Goal: Task Accomplishment & Management: Manage account settings

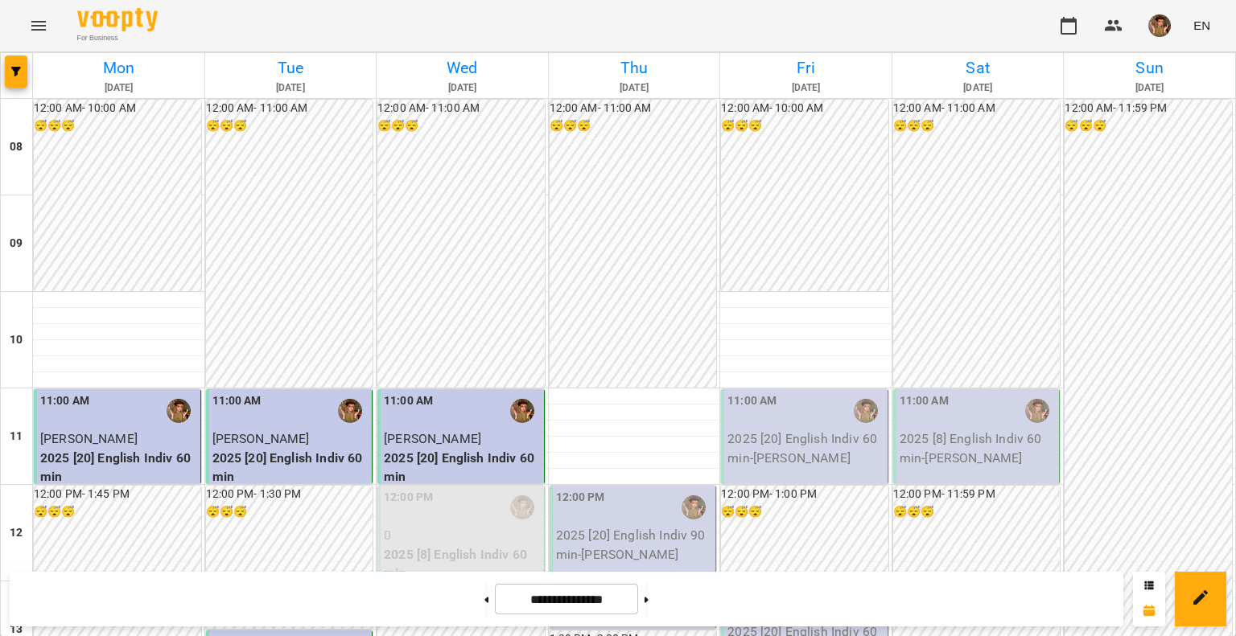
scroll to position [724, 0]
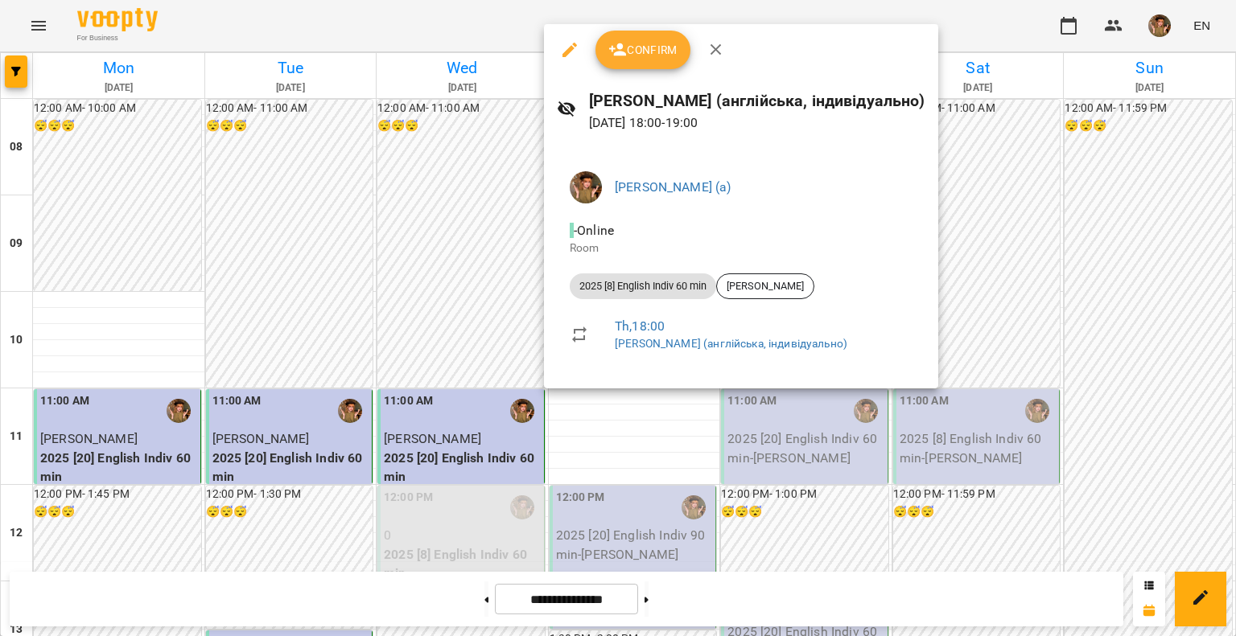
click at [720, 50] on icon "button" at bounding box center [715, 49] width 19 height 19
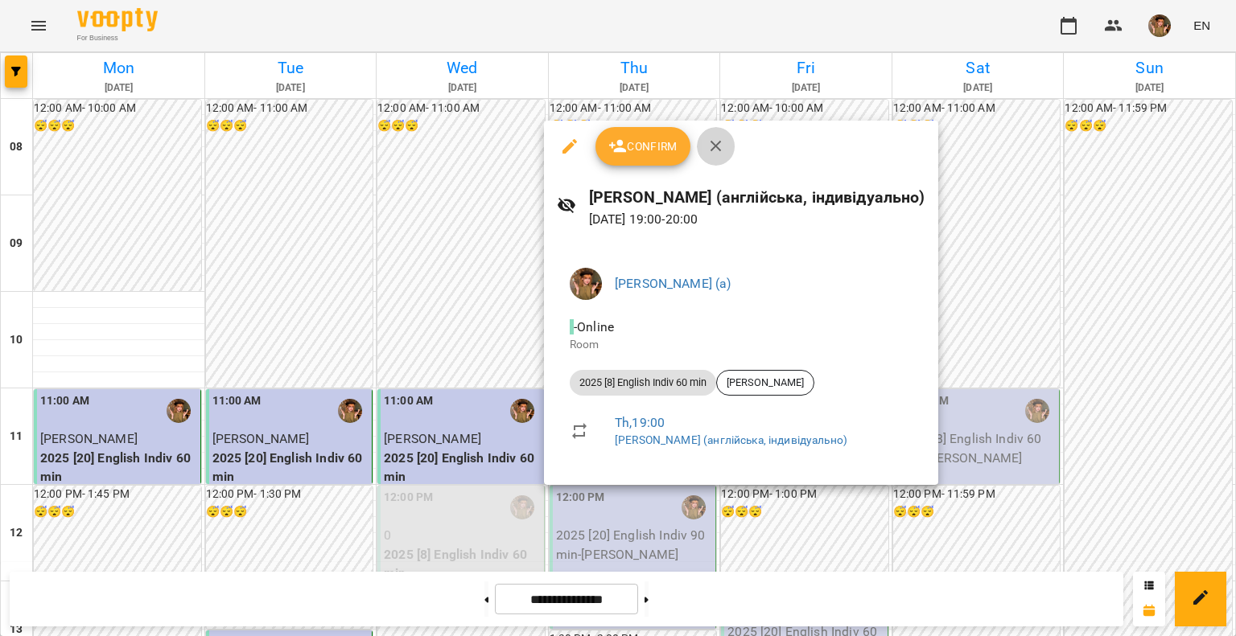
click at [709, 147] on icon "button" at bounding box center [715, 146] width 19 height 19
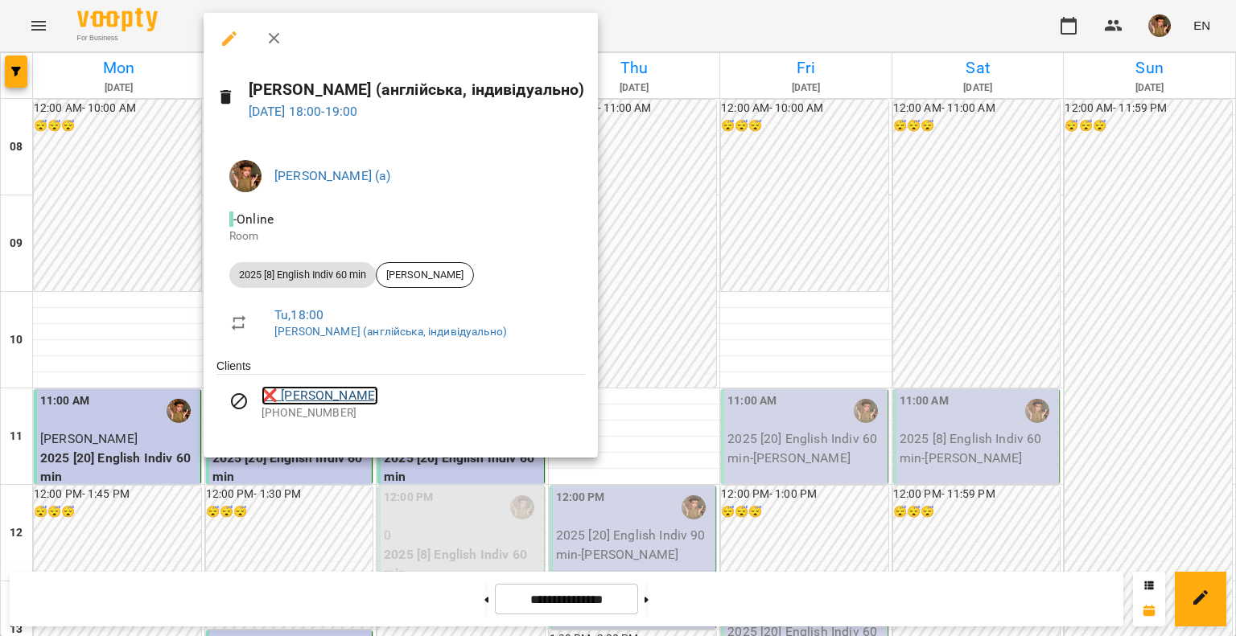
click at [332, 393] on link "❌ [PERSON_NAME]" at bounding box center [319, 395] width 117 height 19
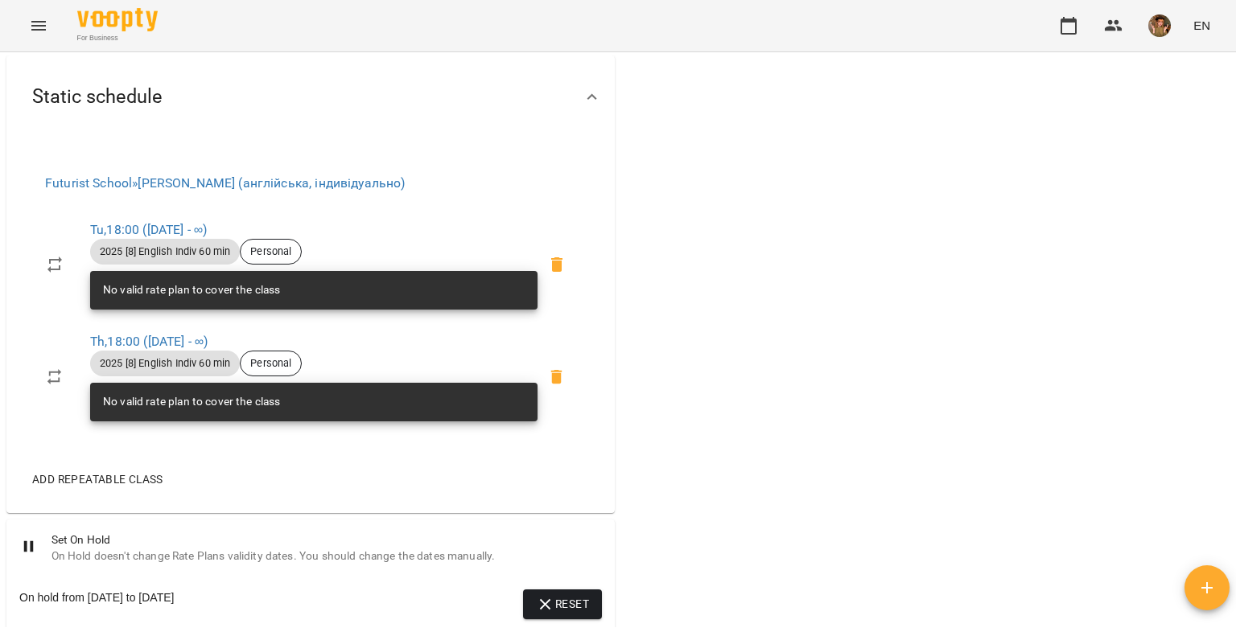
scroll to position [755, 0]
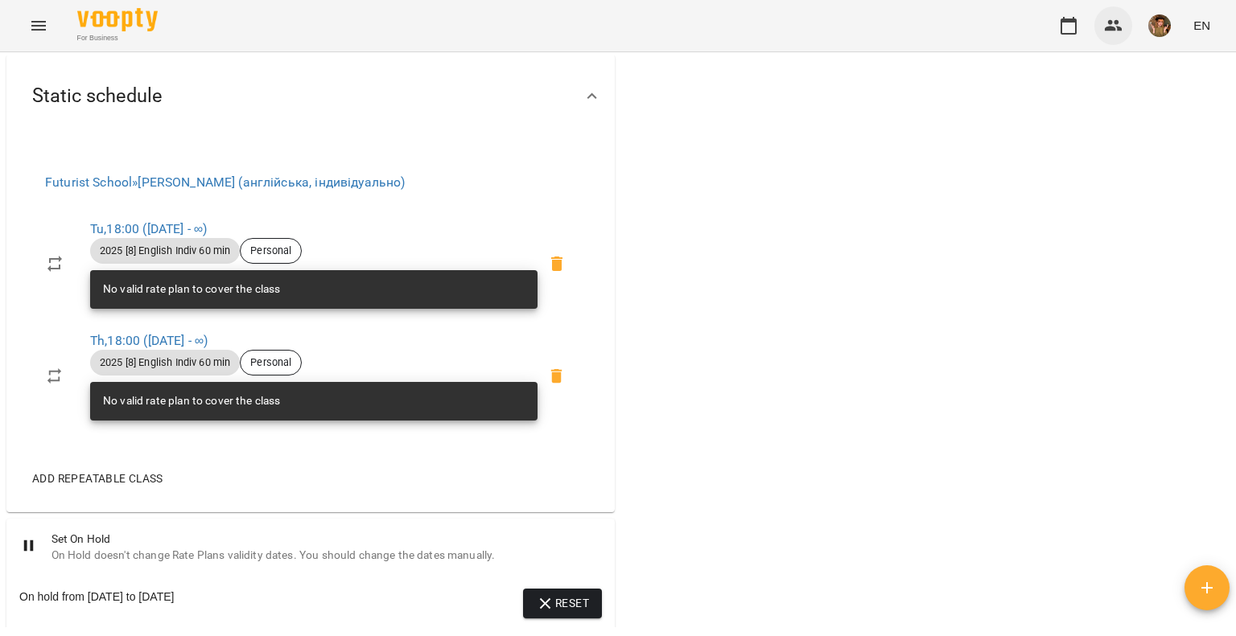
click at [1123, 30] on icon "button" at bounding box center [1113, 25] width 19 height 19
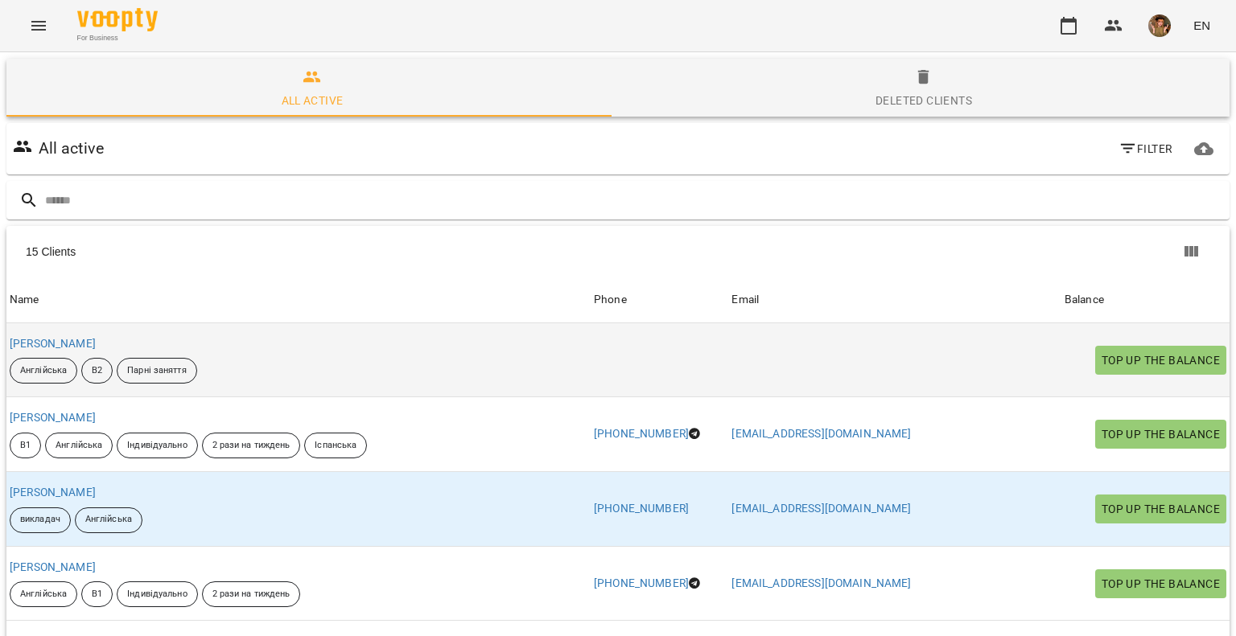
scroll to position [80, 0]
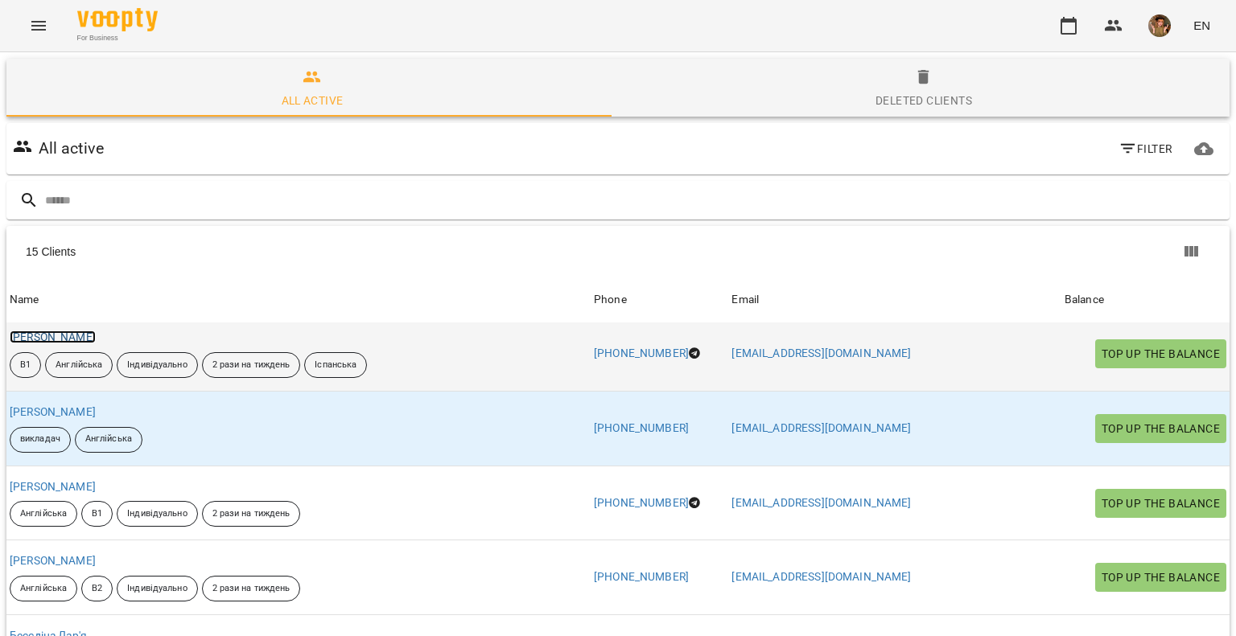
click at [65, 340] on link "[PERSON_NAME]" at bounding box center [53, 337] width 86 height 13
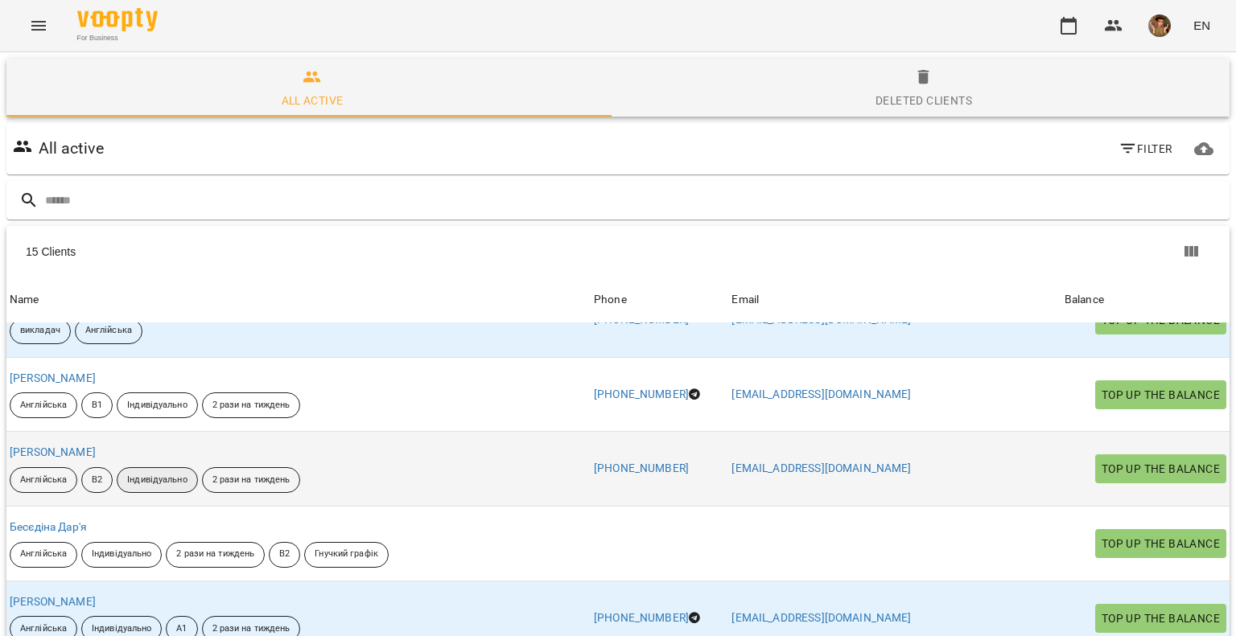
scroll to position [161, 0]
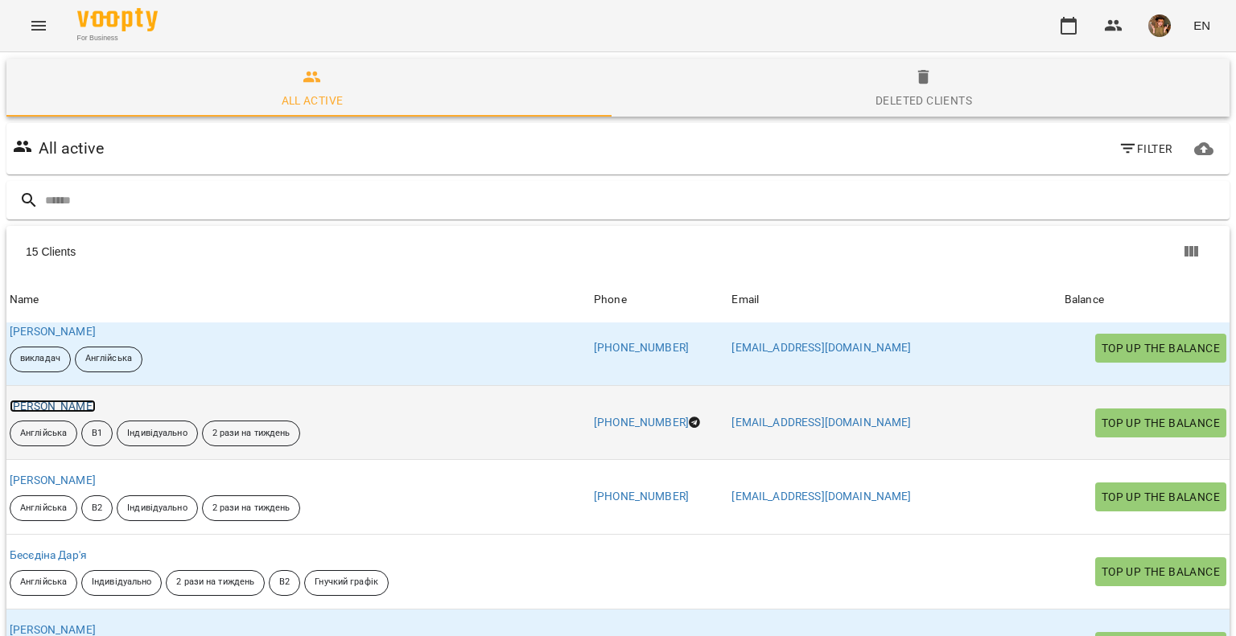
click at [72, 404] on link "[PERSON_NAME]" at bounding box center [53, 406] width 86 height 13
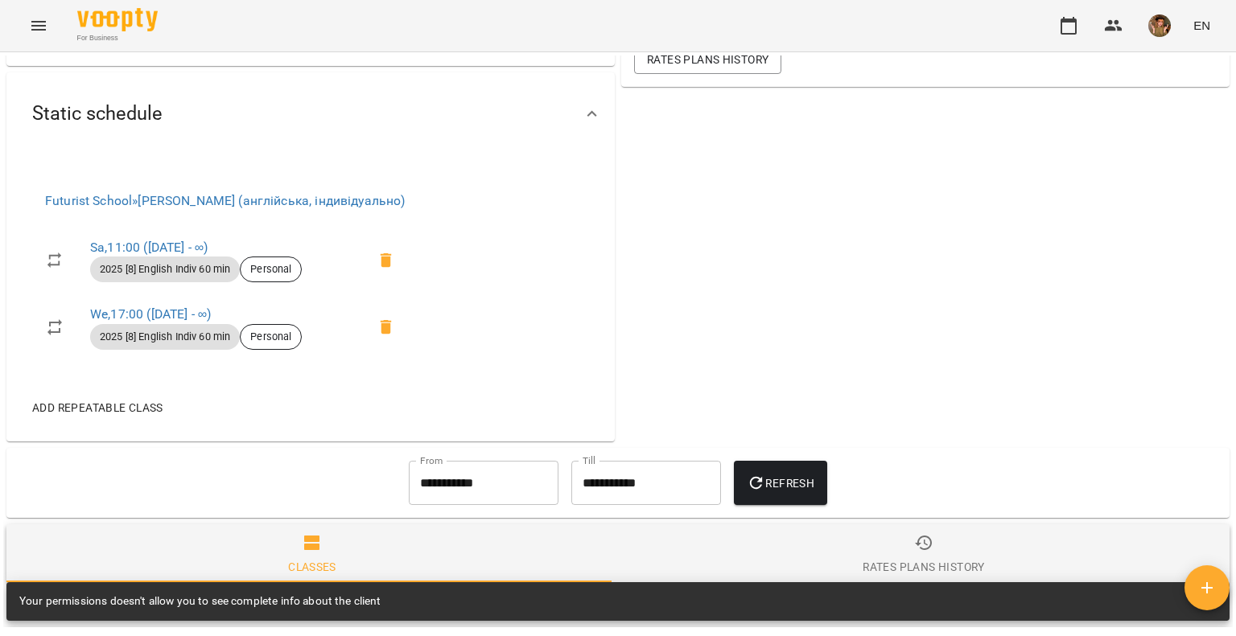
scroll to position [514, 0]
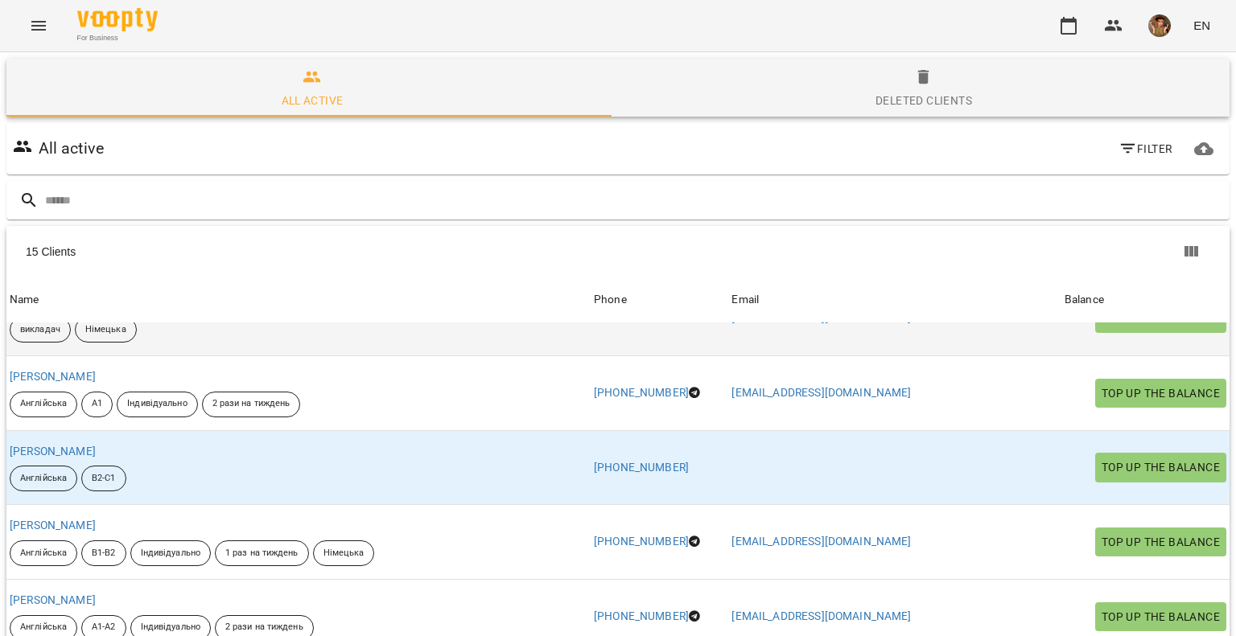
scroll to position [644, 0]
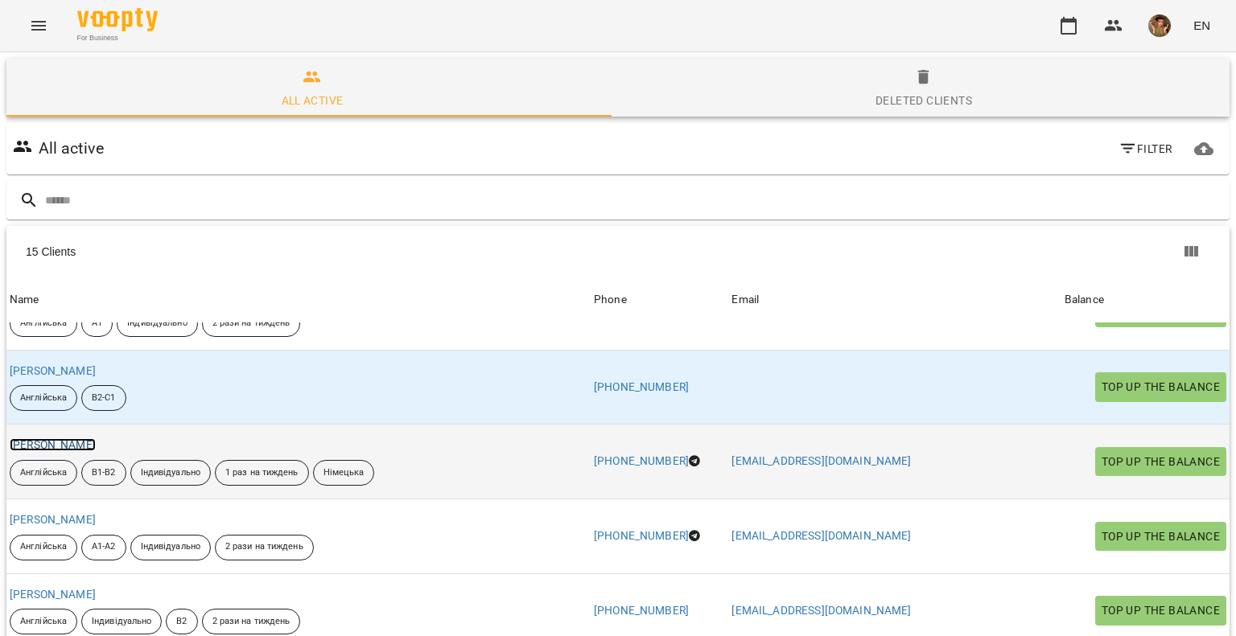
click at [71, 443] on link "[PERSON_NAME]" at bounding box center [53, 444] width 86 height 13
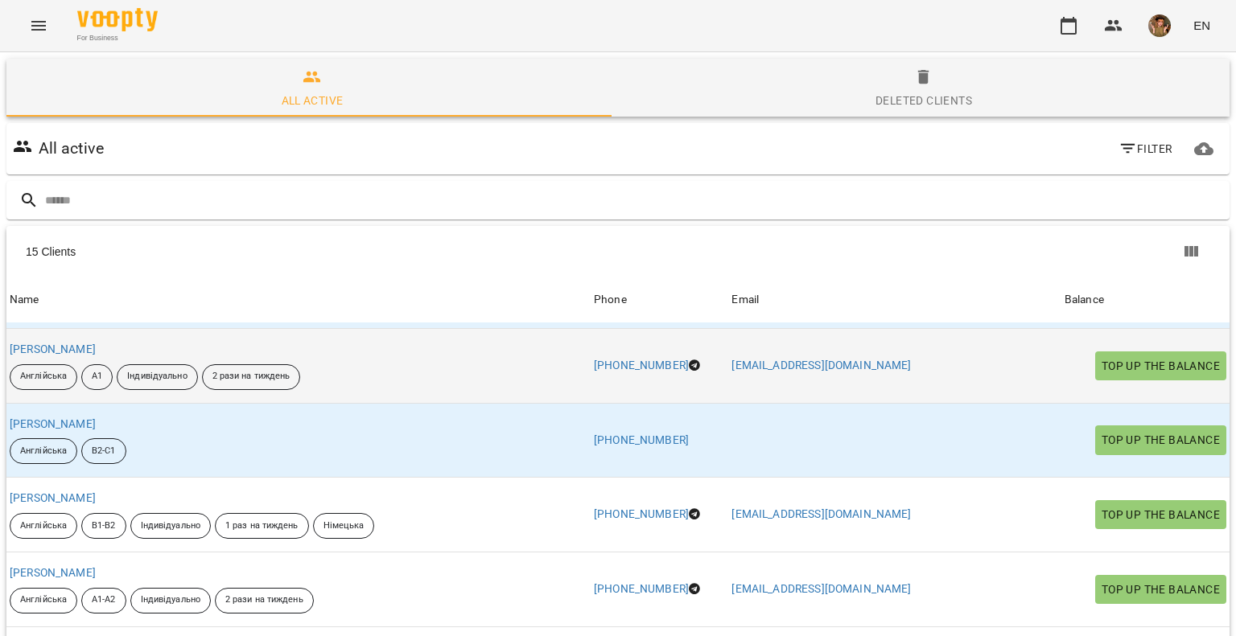
scroll to position [563, 0]
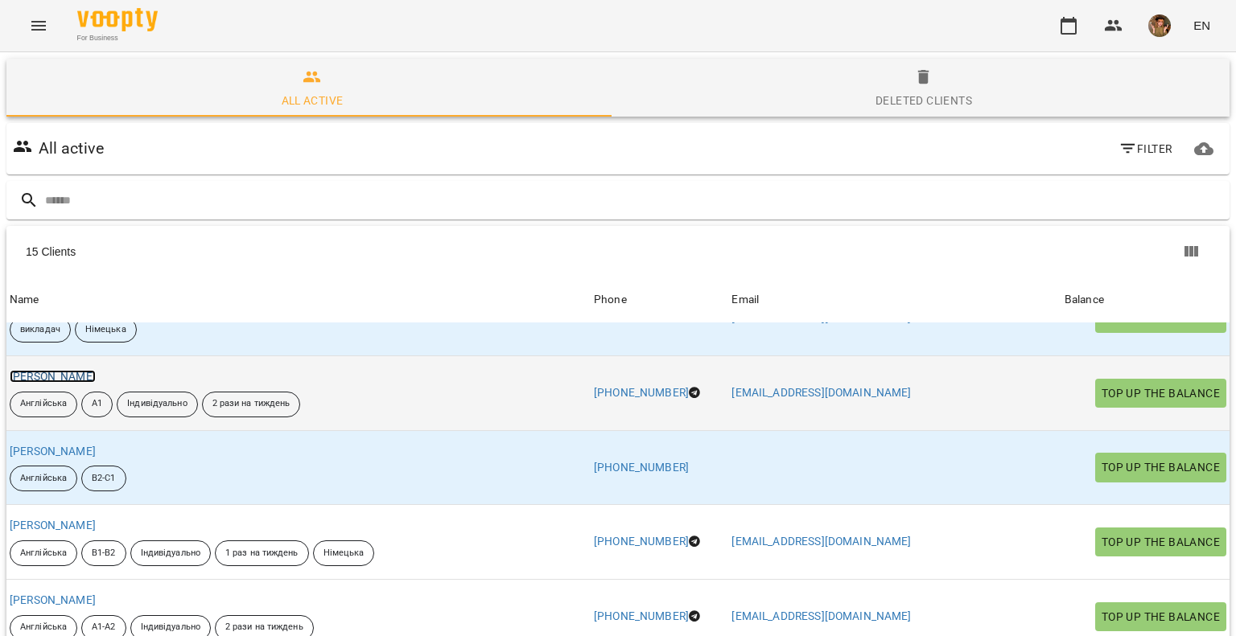
click at [80, 372] on link "[PERSON_NAME]" at bounding box center [53, 376] width 86 height 13
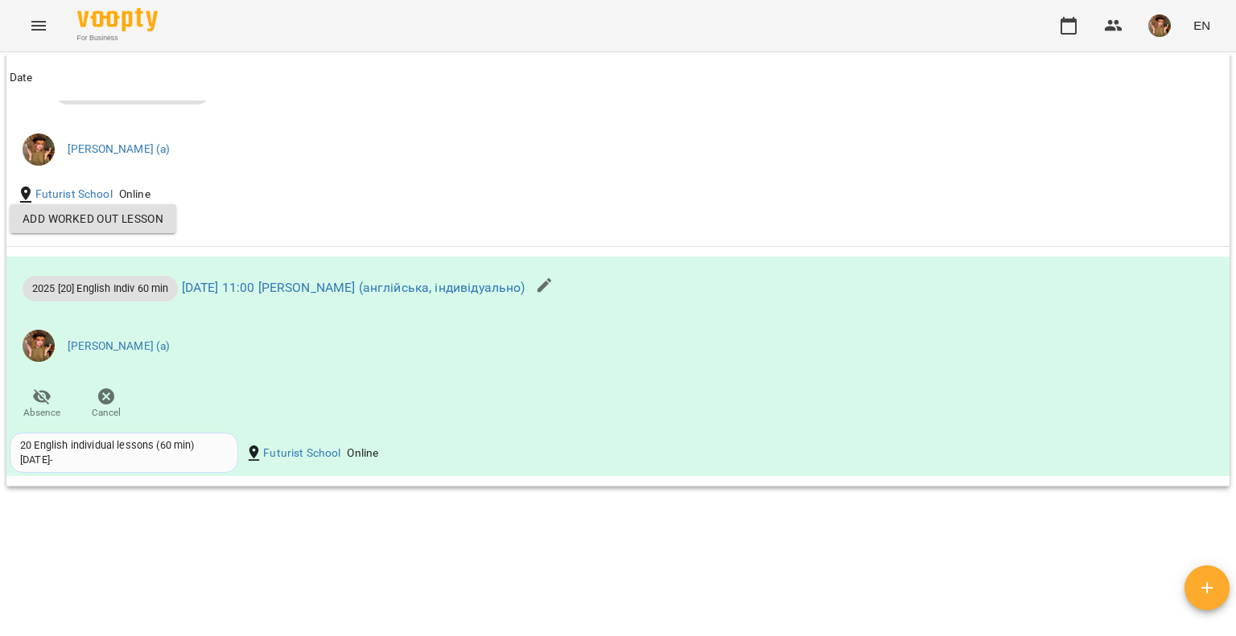
scroll to position [1368, 0]
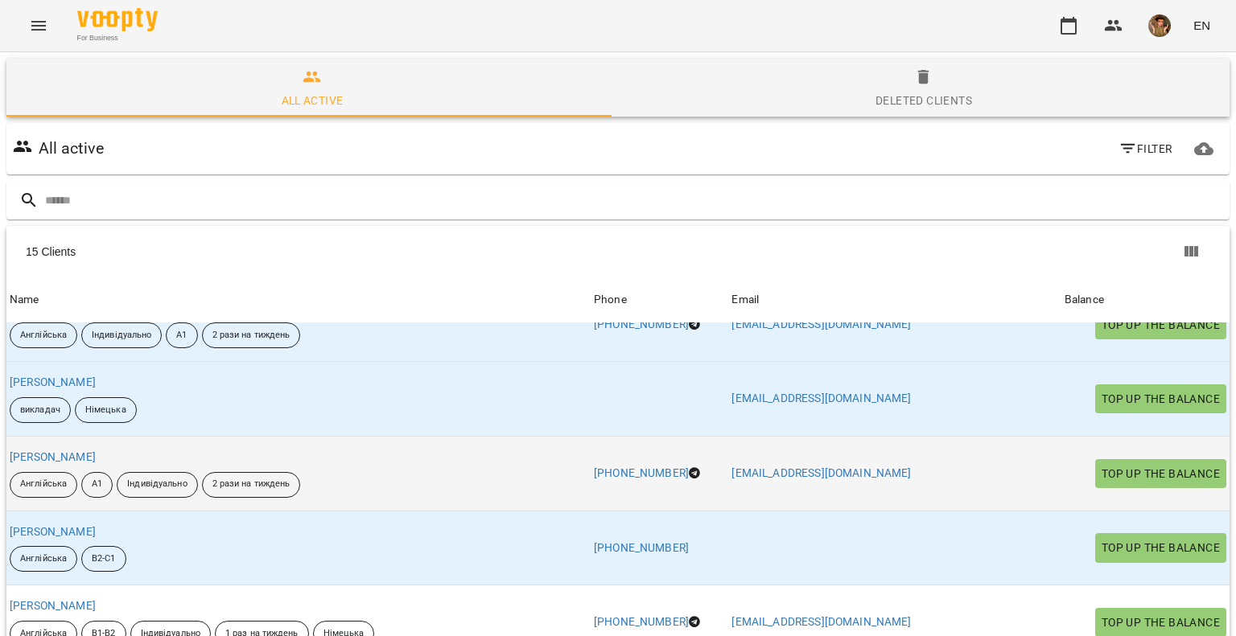
scroll to position [759, 0]
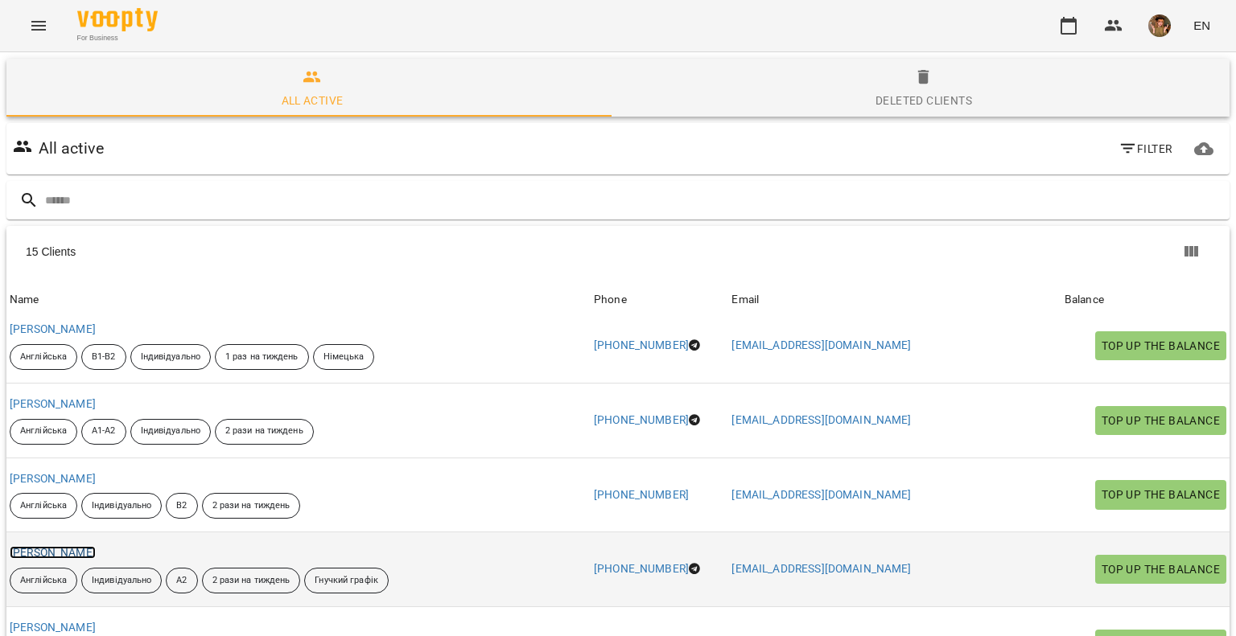
click at [96, 554] on link "[PERSON_NAME]" at bounding box center [53, 552] width 86 height 13
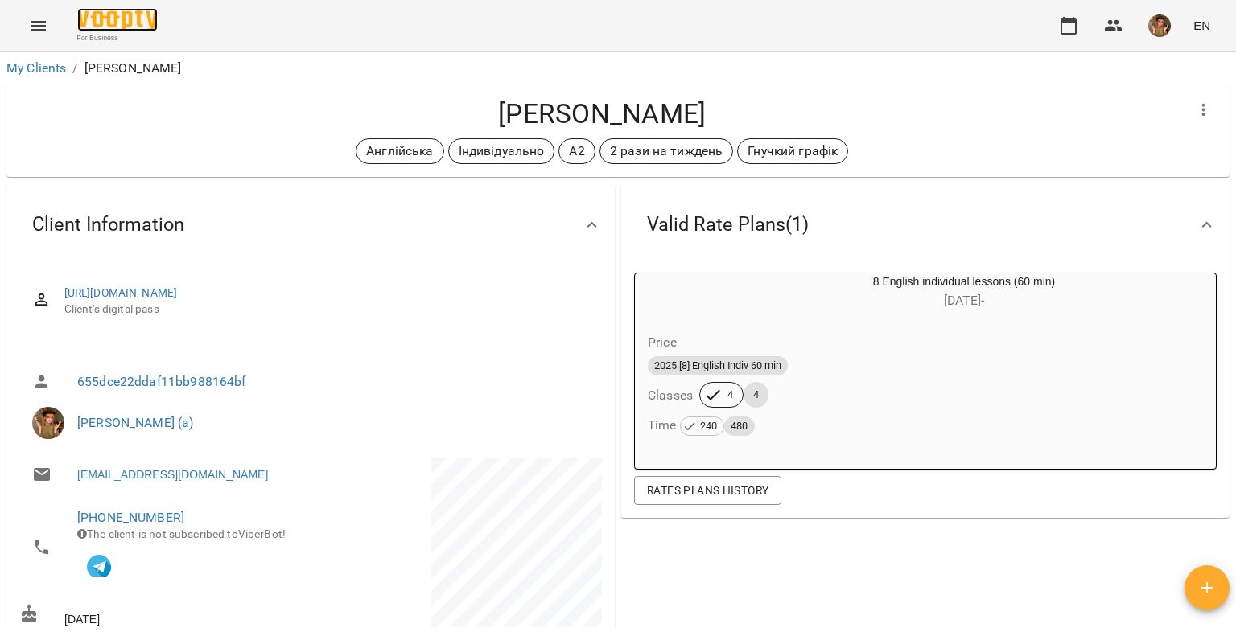
click at [117, 16] on img at bounding box center [117, 19] width 80 height 23
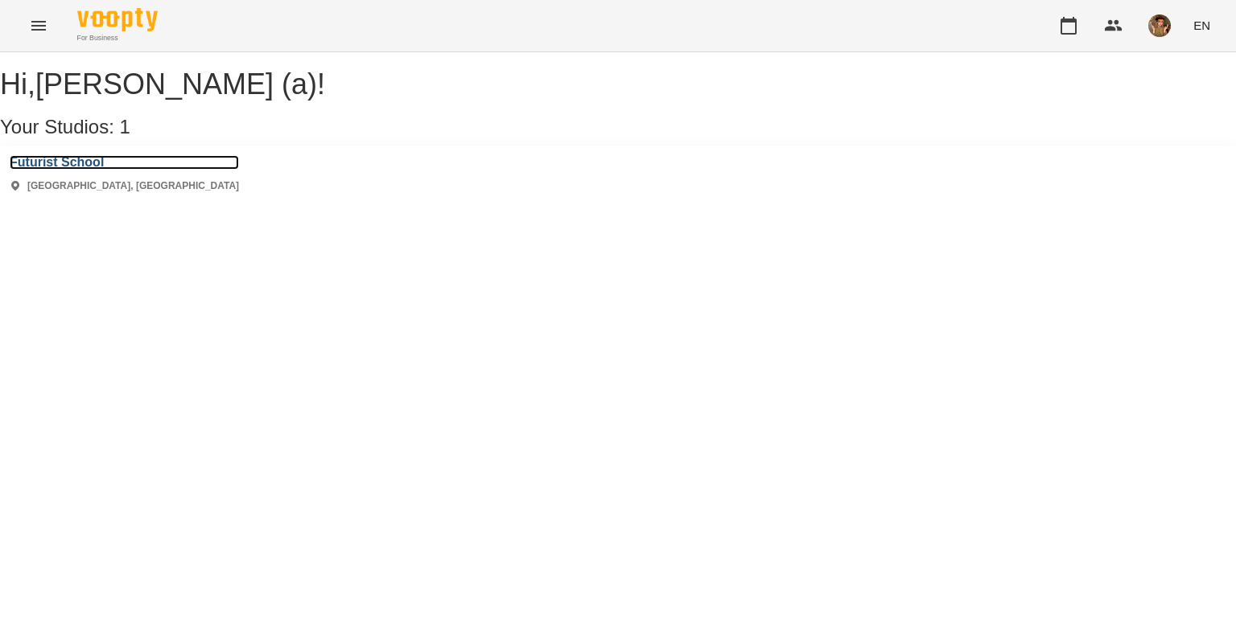
click at [78, 170] on h3 "Futurist School" at bounding box center [124, 162] width 229 height 14
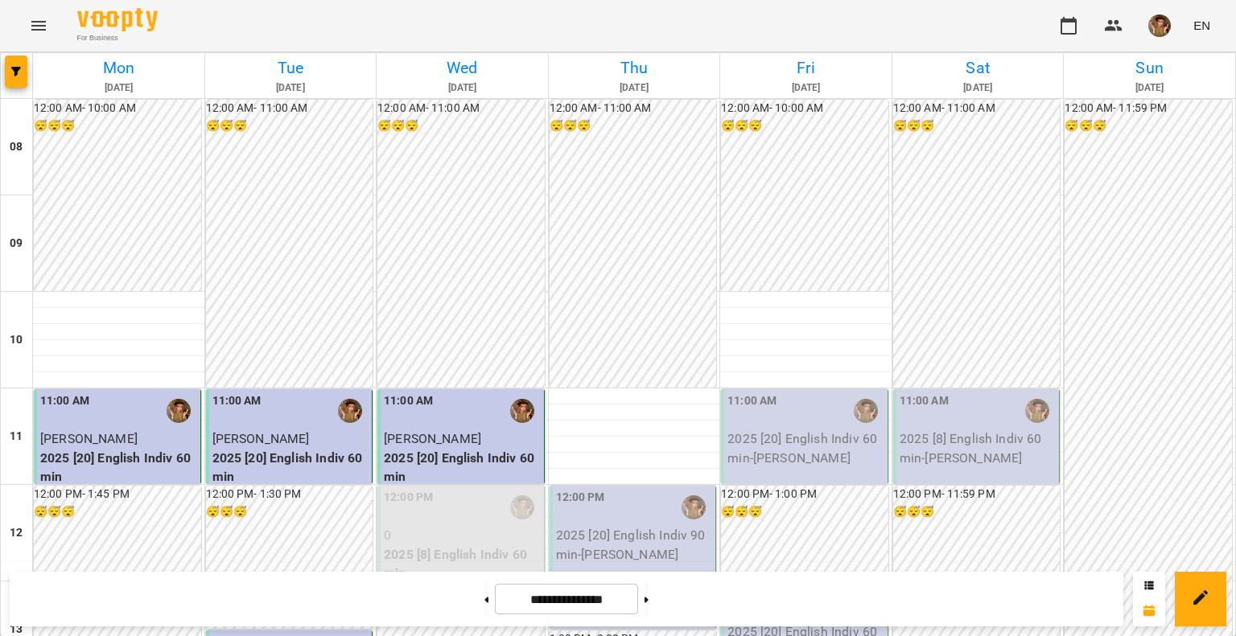
scroll to position [563, 0]
click at [1153, 10] on button "button" at bounding box center [1159, 26] width 42 height 42
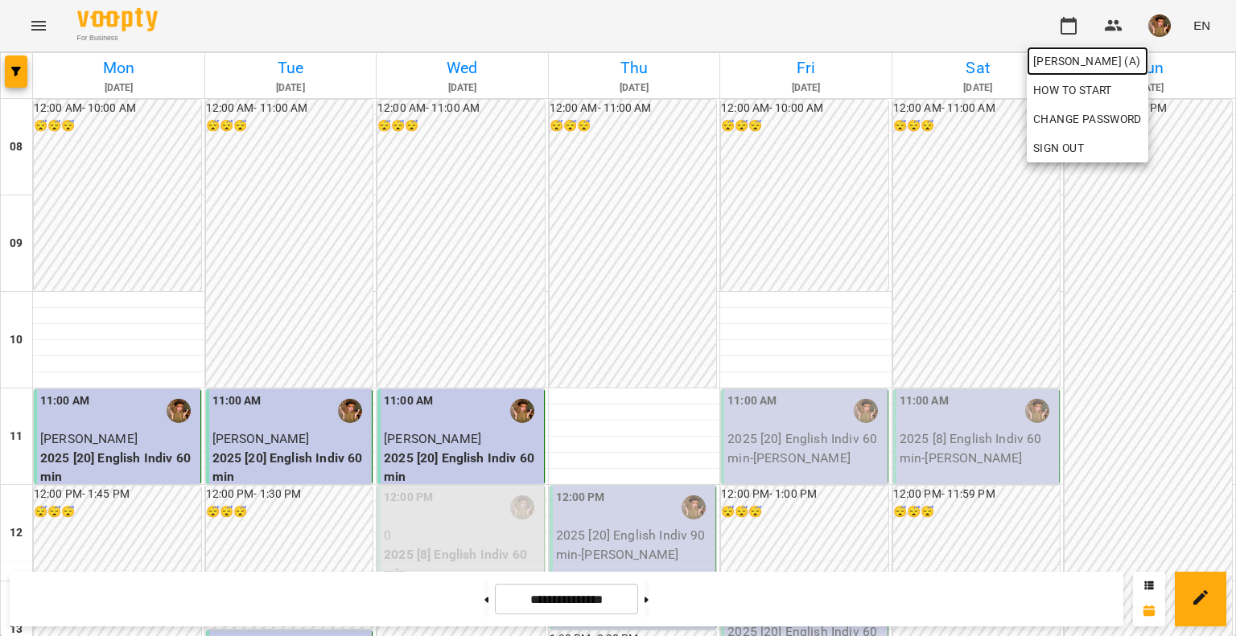
click at [1072, 60] on span "[PERSON_NAME] (а)" at bounding box center [1087, 60] width 109 height 19
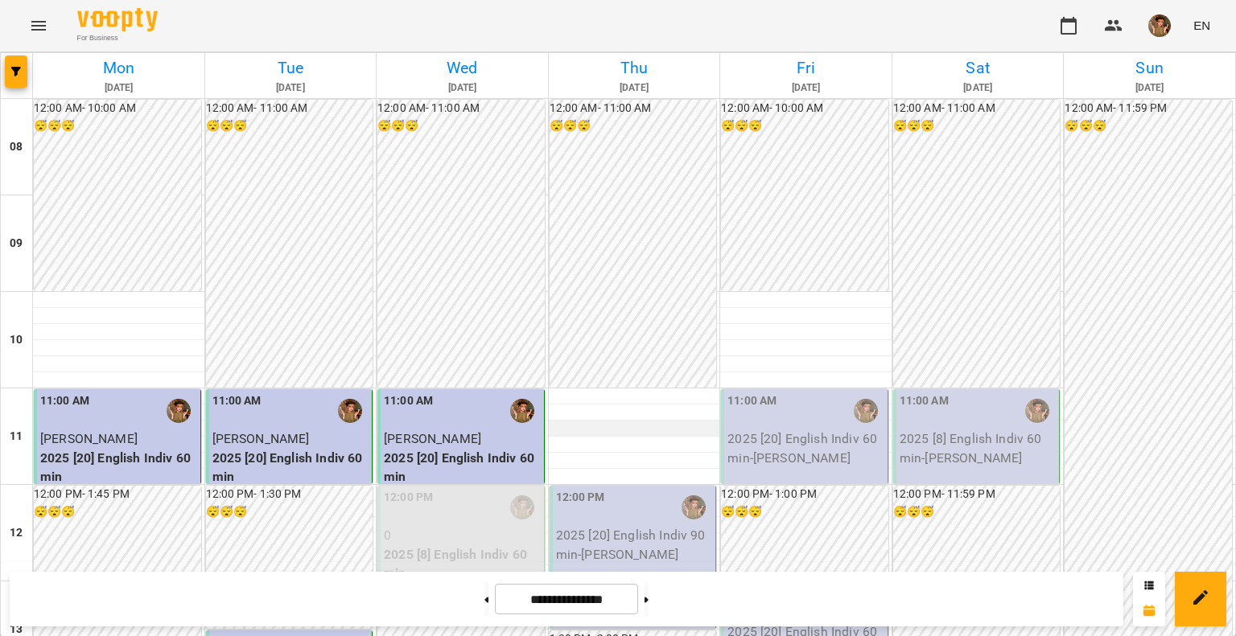
scroll to position [161, 0]
click at [1148, 17] on button "button" at bounding box center [1159, 26] width 42 height 42
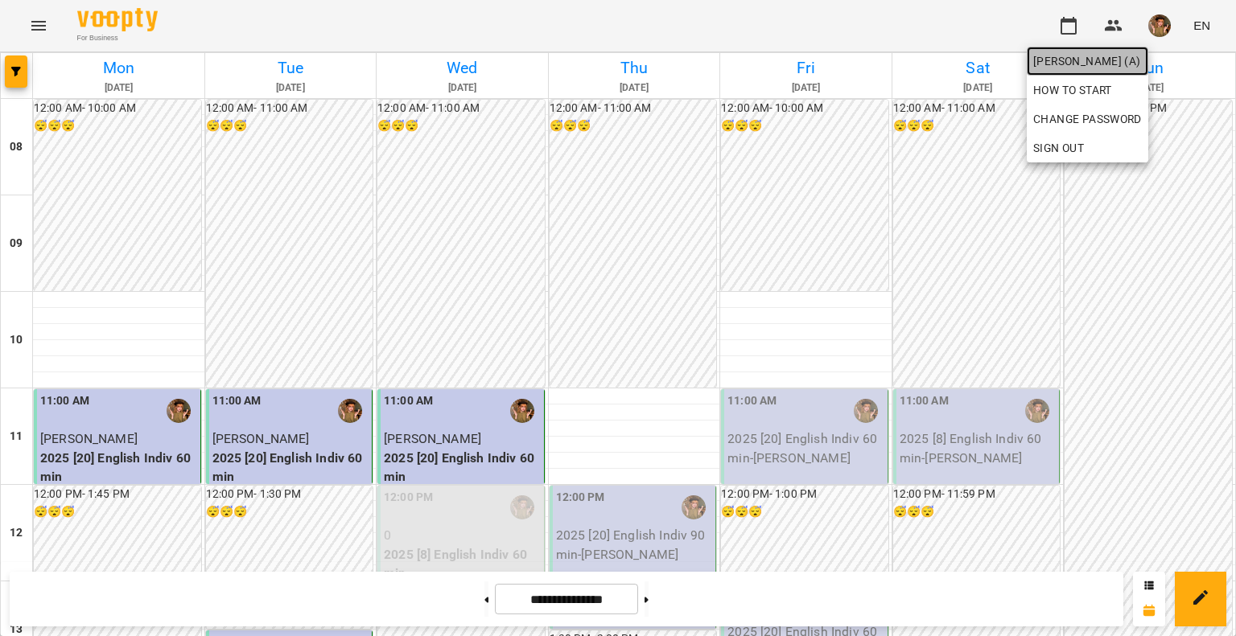
click at [1142, 67] on span "[PERSON_NAME] (а)" at bounding box center [1087, 60] width 109 height 19
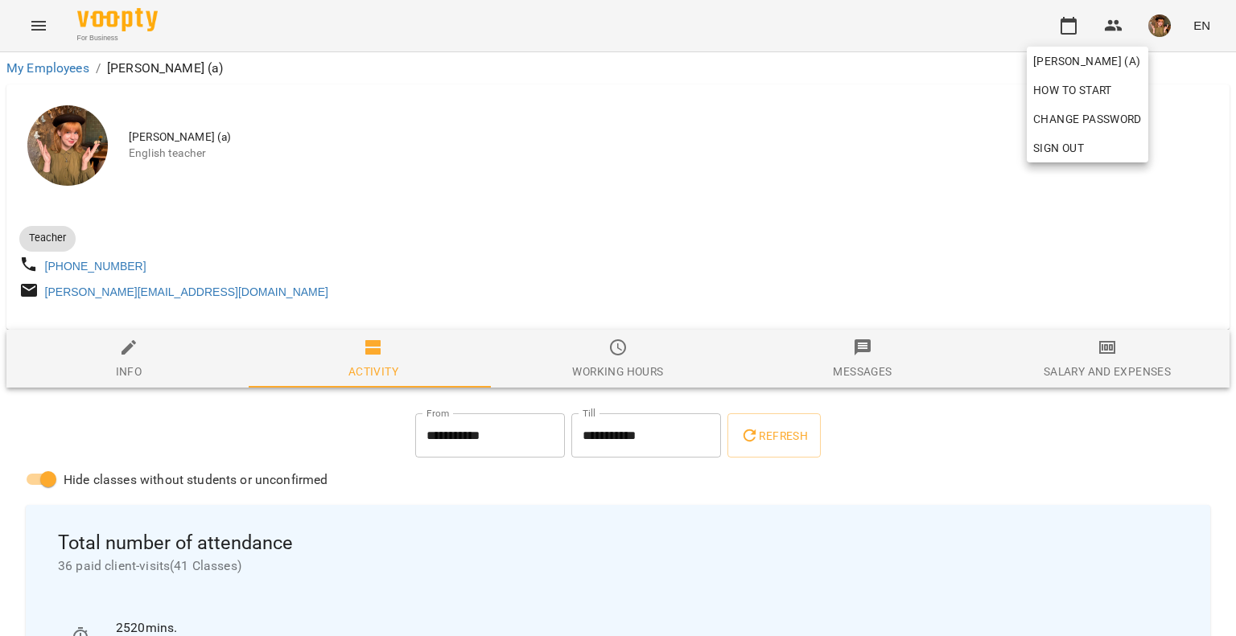
click at [1072, 31] on div at bounding box center [618, 318] width 1236 height 636
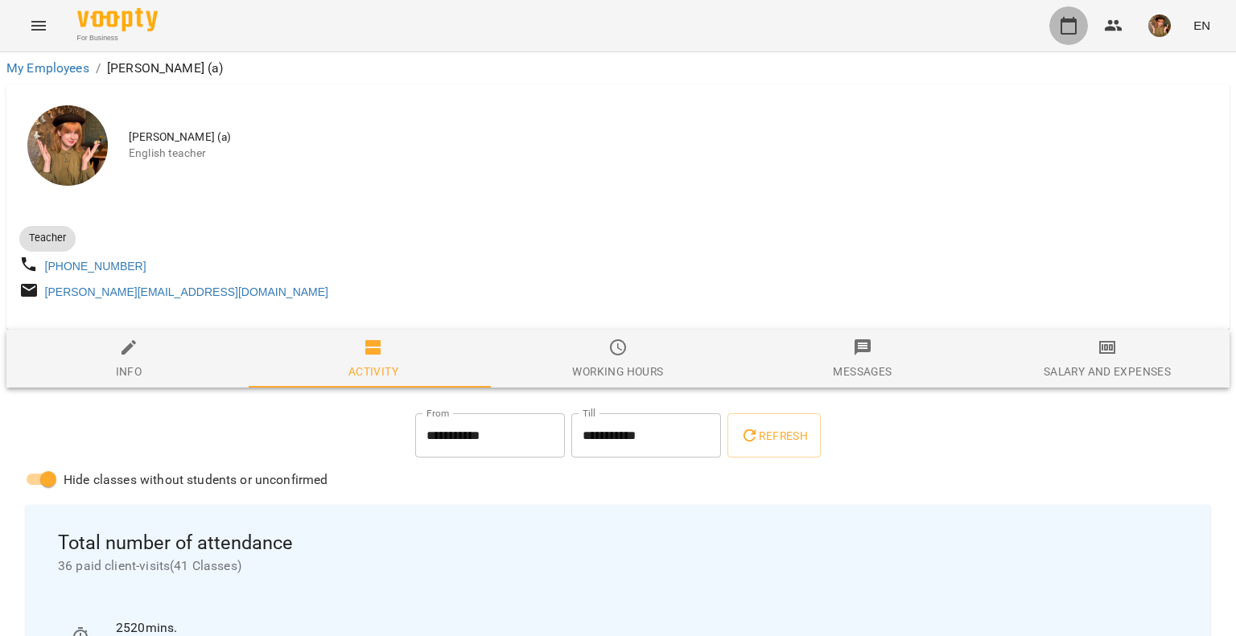
click at [1078, 17] on icon "button" at bounding box center [1068, 25] width 19 height 19
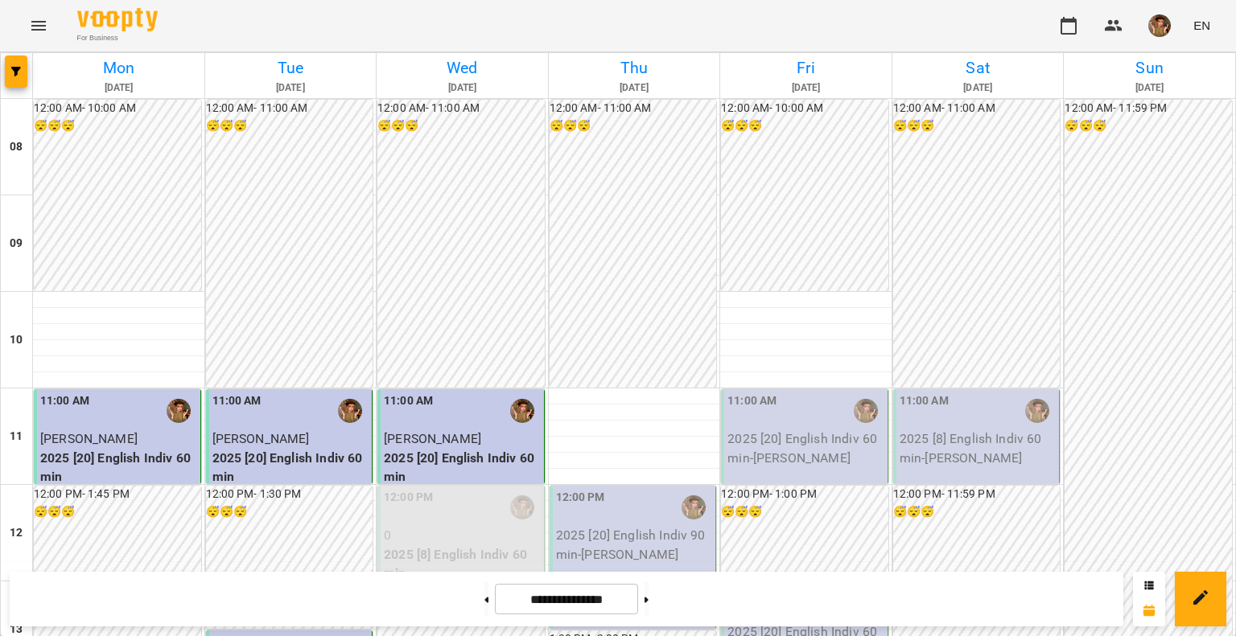
scroll to position [644, 0]
